Goal: Information Seeking & Learning: Learn about a topic

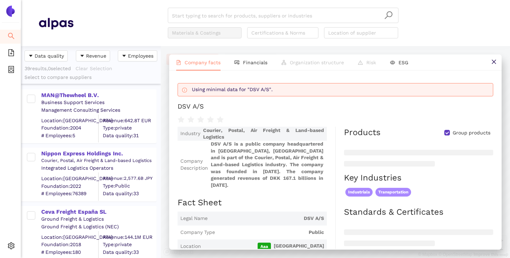
scroll to position [80, 0]
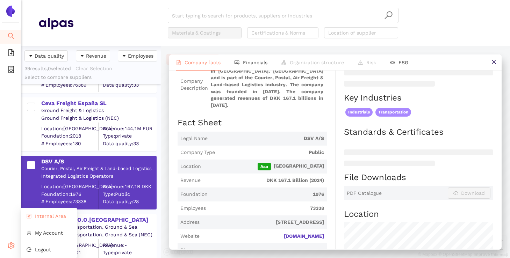
click at [36, 218] on span "Internal Area" at bounding box center [50, 217] width 31 height 6
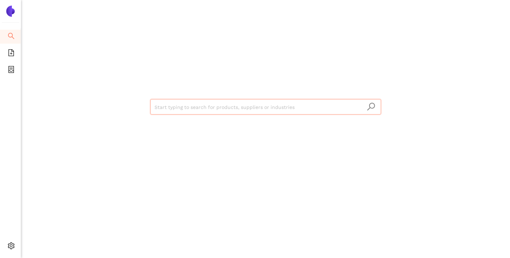
click at [219, 109] on input "search" at bounding box center [265, 107] width 222 height 15
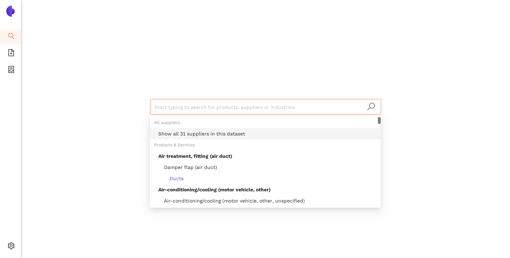
click at [214, 134] on div "Show all 31 suppliers in this dataset" at bounding box center [267, 134] width 218 height 8
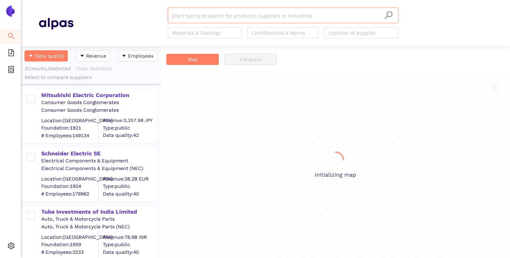
scroll to position [212, 140]
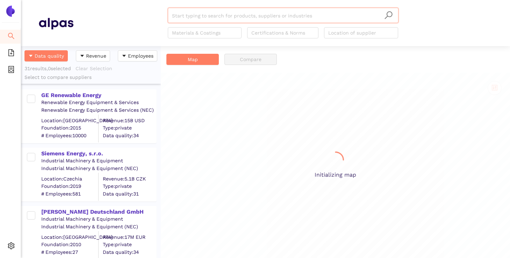
scroll to position [212, 140]
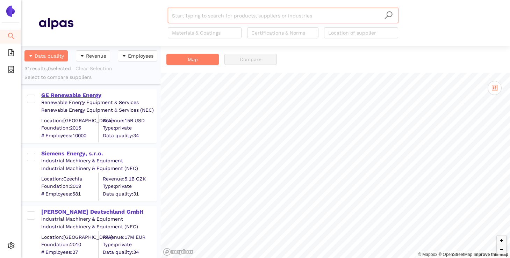
click at [96, 98] on div "GE Renewable Energy" at bounding box center [98, 96] width 115 height 8
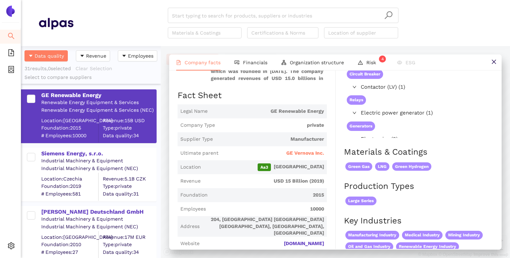
scroll to position [91, 0]
click at [295, 151] on span "GE Vernova Inc." at bounding box center [305, 153] width 38 height 7
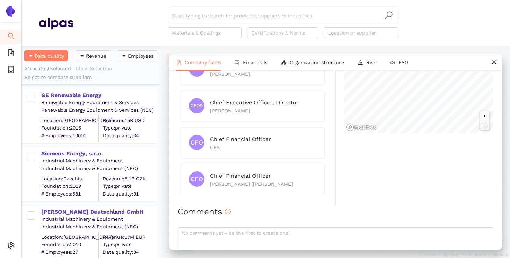
scroll to position [43, 0]
click at [423, 41] on header "Start typing to search for products, suppliers or industries Materials & Coatin…" at bounding box center [265, 23] width 489 height 46
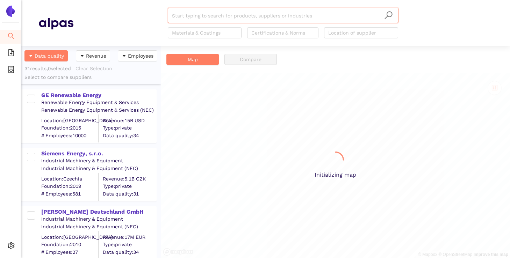
scroll to position [212, 140]
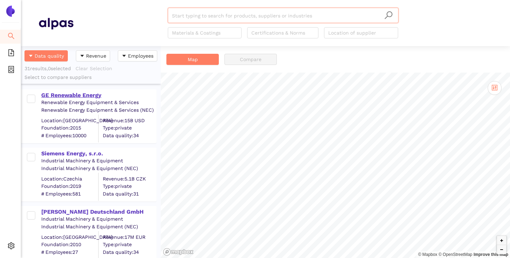
click at [74, 93] on div "GE Renewable Energy" at bounding box center [98, 96] width 115 height 8
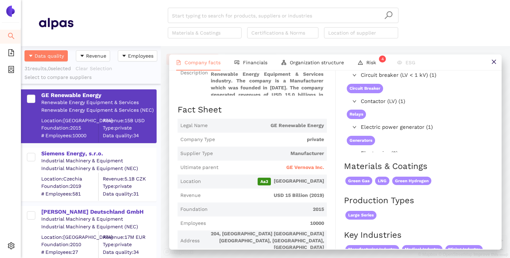
scroll to position [78, 0]
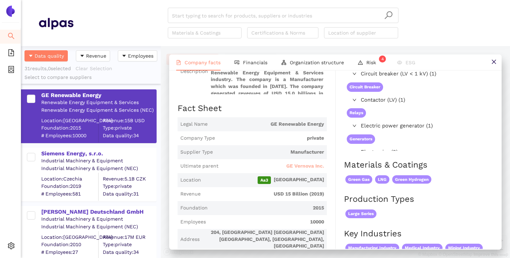
click at [306, 167] on span "GE Vernova Inc." at bounding box center [305, 166] width 38 height 7
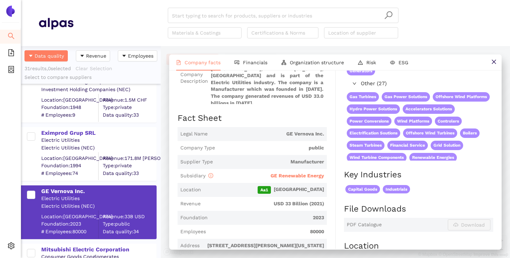
scroll to position [1488, 0]
click at [89, 129] on div "Eximprod Grup SRL" at bounding box center [98, 133] width 115 height 8
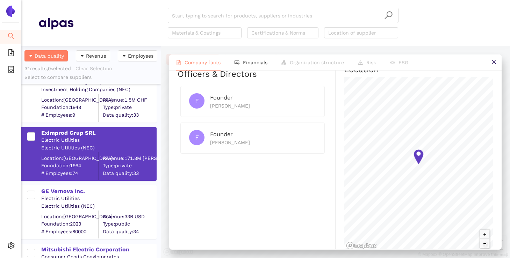
scroll to position [323, 0]
drag, startPoint x: 254, startPoint y: 104, endPoint x: 210, endPoint y: 104, distance: 43.7
click at [210, 104] on div "[PERSON_NAME]" at bounding box center [263, 107] width 106 height 8
copy div "[PERSON_NAME]"
drag, startPoint x: 254, startPoint y: 141, endPoint x: 209, endPoint y: 141, distance: 45.8
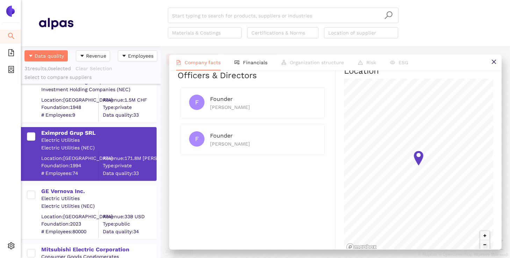
click at [208, 141] on div "F Founder [PERSON_NAME]" at bounding box center [252, 139] width 127 height 16
click at [225, 141] on div "[PERSON_NAME]" at bounding box center [263, 144] width 106 height 8
drag, startPoint x: 250, startPoint y: 139, endPoint x: 211, endPoint y: 139, distance: 39.1
click at [211, 140] on div "[PERSON_NAME]" at bounding box center [263, 144] width 106 height 8
copy div "[PERSON_NAME]"
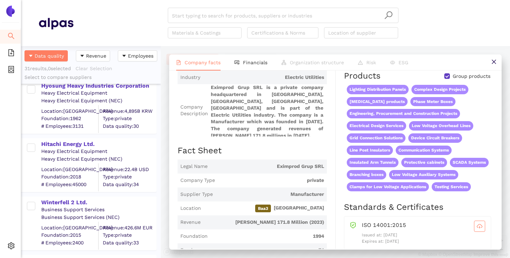
scroll to position [1127, 0]
click at [76, 145] on div "Hitachi Energy Ltd." at bounding box center [98, 144] width 115 height 8
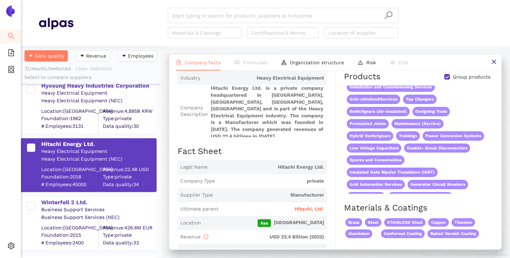
scroll to position [37, 0]
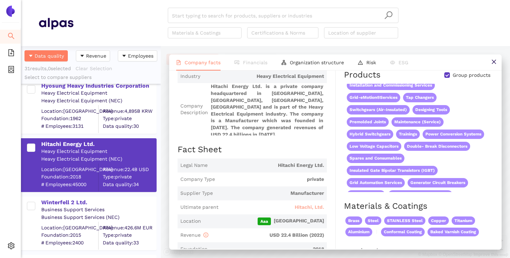
click at [301, 204] on span "Hitachi, Ltd." at bounding box center [309, 207] width 29 height 7
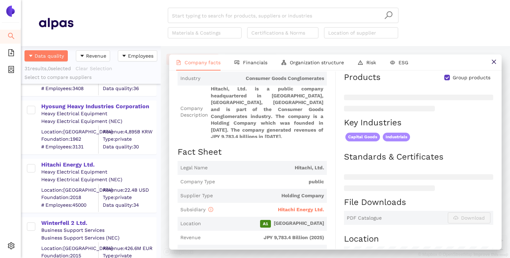
scroll to position [77, 0]
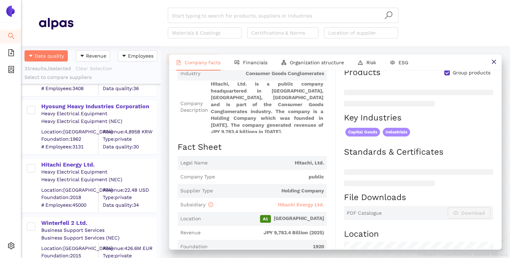
click at [299, 202] on span "Hitachi Energy Ltd." at bounding box center [301, 205] width 46 height 6
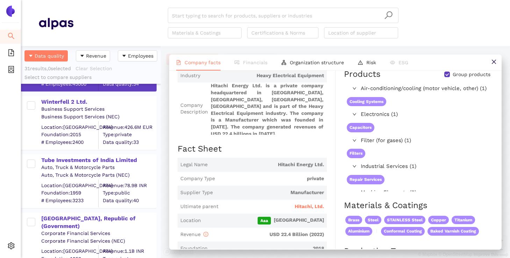
scroll to position [1229, 0]
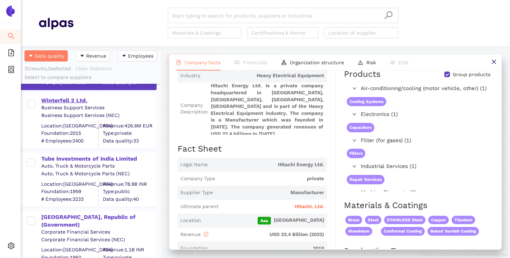
click at [69, 102] on div "Winterfell 2 Ltd." at bounding box center [98, 101] width 115 height 8
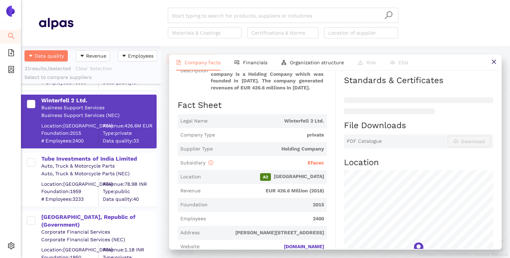
scroll to position [68, 0]
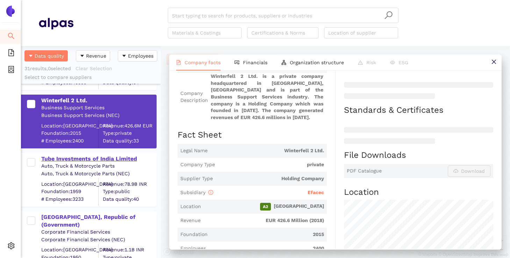
click at [88, 160] on div "Tube Investments of India Limited" at bounding box center [98, 159] width 115 height 8
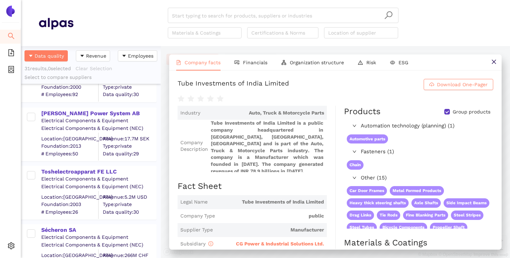
scroll to position [633, 0]
click at [87, 113] on div "[PERSON_NAME] Power System AB" at bounding box center [98, 113] width 115 height 8
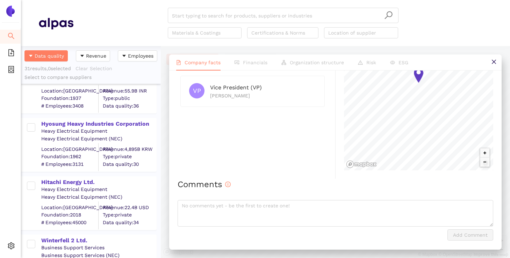
scroll to position [1108, 0]
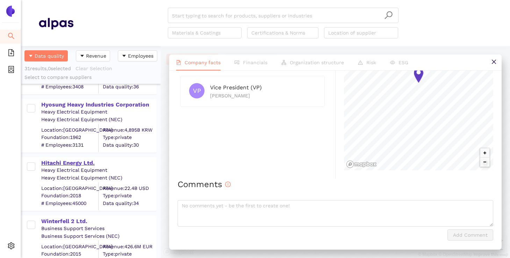
click at [74, 163] on div "Hitachi Energy Ltd." at bounding box center [98, 163] width 115 height 8
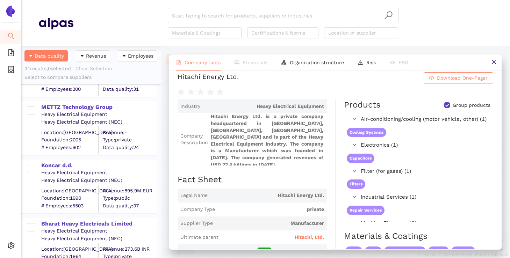
scroll to position [871, 0]
click at [64, 163] on div "Koncar d.d." at bounding box center [98, 167] width 115 height 8
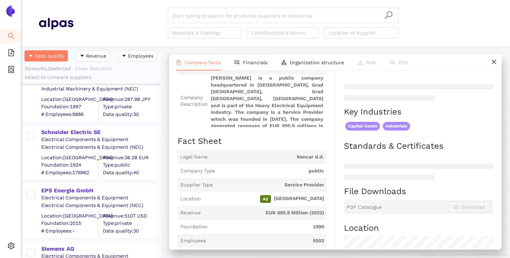
scroll to position [196, 0]
click at [80, 134] on div "Schneider Electric SE" at bounding box center [98, 133] width 115 height 8
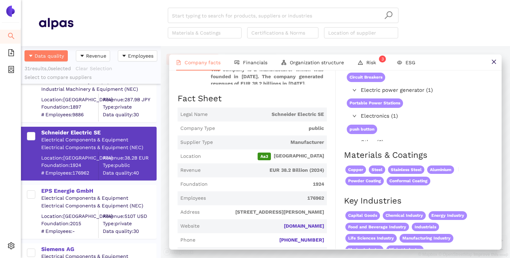
scroll to position [0, 0]
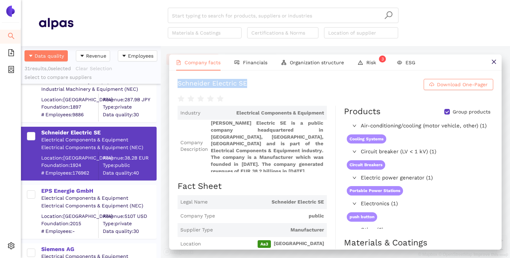
drag, startPoint x: 247, startPoint y: 87, endPoint x: 179, endPoint y: 84, distance: 67.8
click at [179, 84] on h1 "[PERSON_NAME] Electric SE Download One-Pager" at bounding box center [336, 84] width 316 height 11
copy div "Schneider Electric SE"
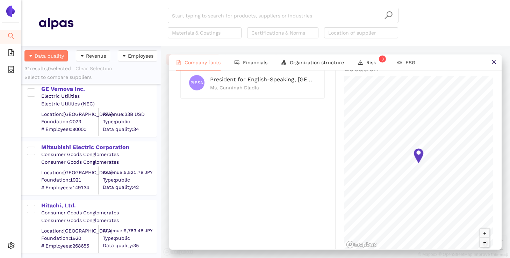
scroll to position [1644, 0]
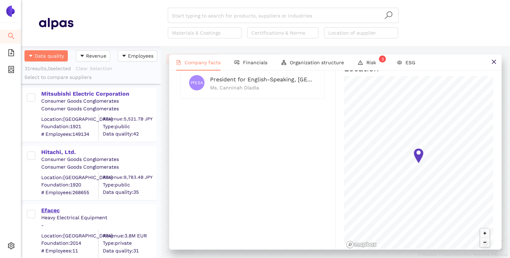
click at [53, 212] on div "Efacec" at bounding box center [98, 211] width 115 height 8
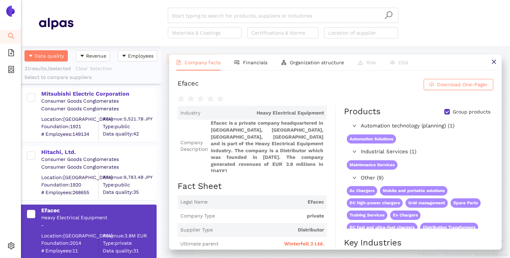
scroll to position [32, 0]
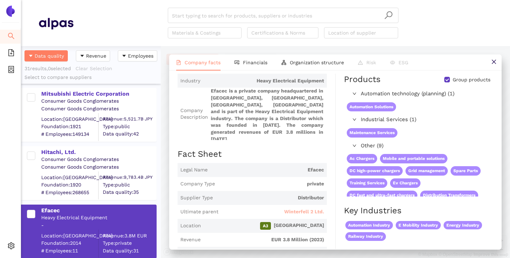
click at [295, 209] on span "Winterfell 2 Ltd." at bounding box center [304, 212] width 40 height 7
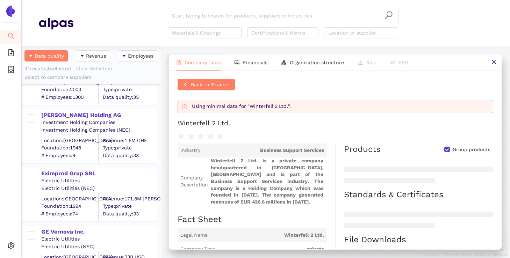
scroll to position [1446, 0]
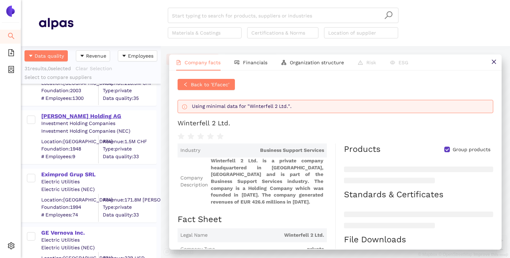
click at [82, 115] on div "[PERSON_NAME] Holding AG" at bounding box center [98, 117] width 115 height 8
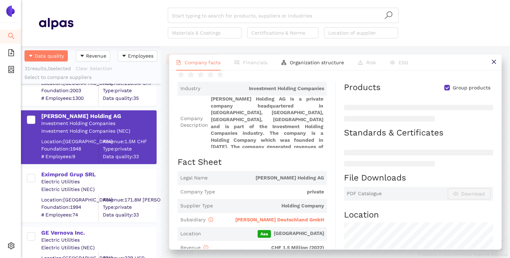
scroll to position [0, 0]
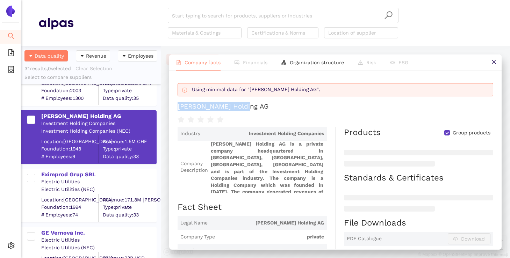
drag, startPoint x: 243, startPoint y: 106, endPoint x: 178, endPoint y: 106, distance: 65.4
click at [178, 106] on h1 "[PERSON_NAME] Holding AG" at bounding box center [336, 106] width 316 height 9
copy div "[PERSON_NAME] Holding AG"
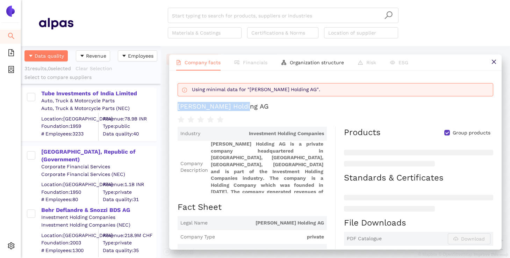
scroll to position [1292, 0]
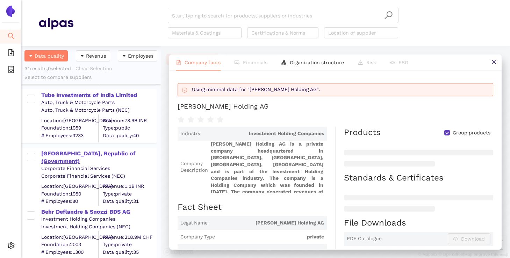
click at [116, 151] on div "[GEOGRAPHIC_DATA], Republic of (Government)" at bounding box center [98, 158] width 115 height 16
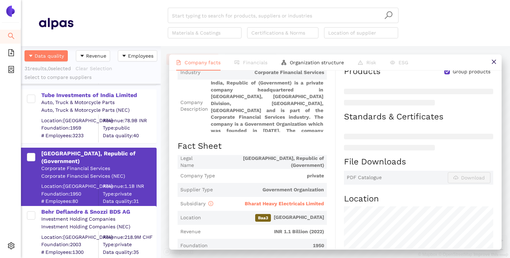
scroll to position [59, 0]
